Goal: Information Seeking & Learning: Understand process/instructions

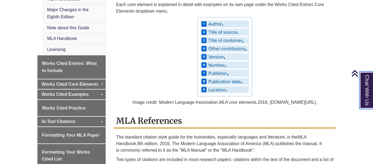
scroll to position [194, 0]
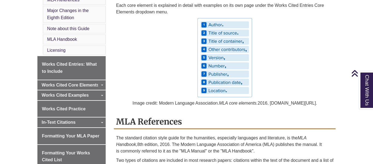
click at [218, 25] on img at bounding box center [224, 57] width 55 height 79
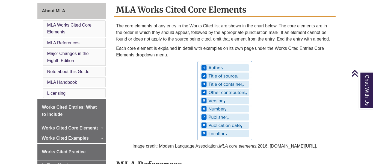
scroll to position [150, 0]
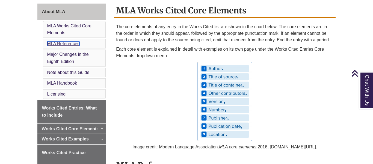
click at [74, 42] on link "MLA References" at bounding box center [63, 43] width 32 height 5
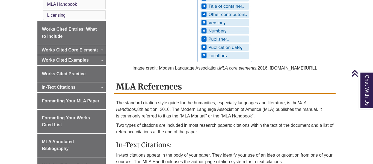
scroll to position [227, 0]
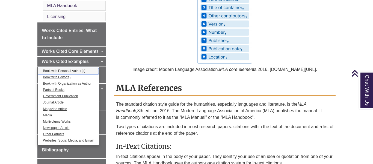
click at [81, 71] on link "Book with Personal Author(s)" at bounding box center [68, 71] width 61 height 6
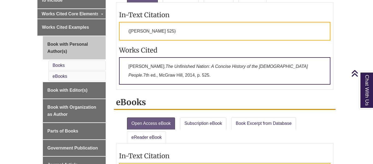
scroll to position [186, 0]
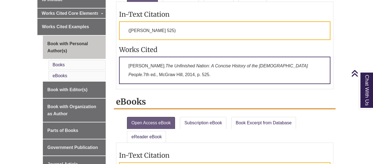
click at [181, 73] on p "[PERSON_NAME]. The Unfinished Nation: A Concise History of the [DEMOGRAPHIC_DAT…" at bounding box center [224, 70] width 211 height 27
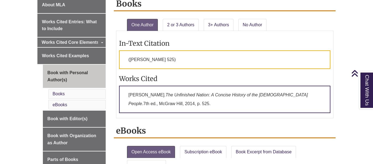
scroll to position [156, 0]
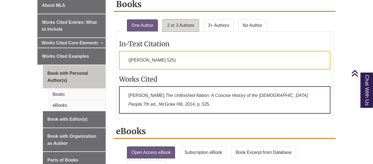
click at [184, 22] on link "2 or 3 Authors" at bounding box center [181, 25] width 36 height 12
